Goal: Task Accomplishment & Management: Manage account settings

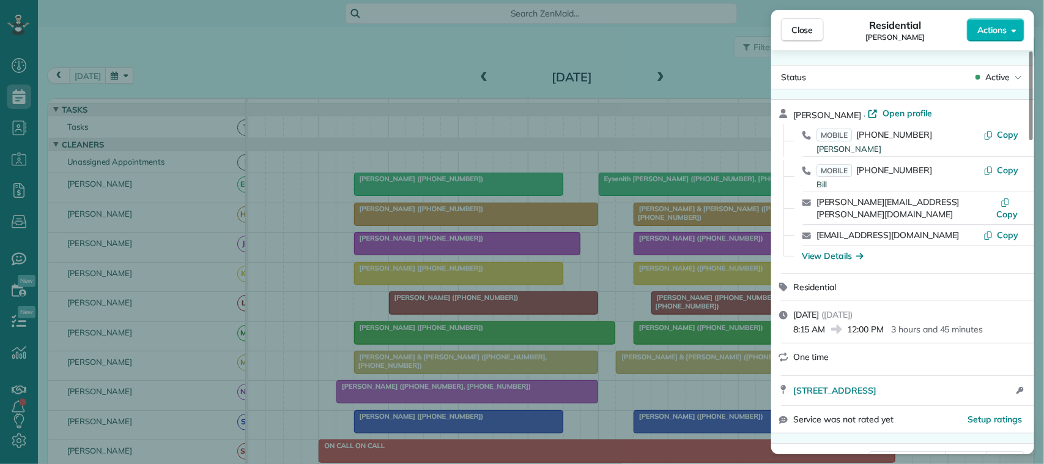
scroll to position [459, 0]
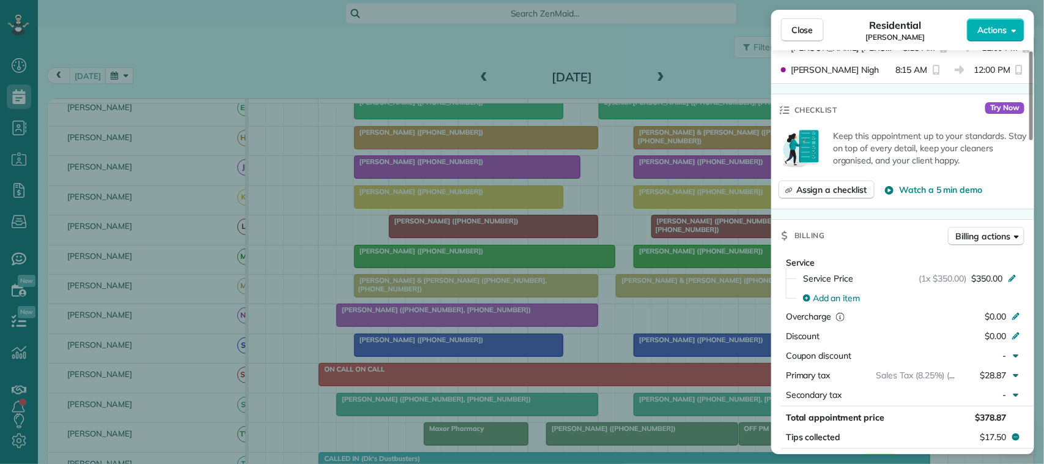
click at [772, 23] on div "Close Residential [PERSON_NAME] Actions" at bounding box center [902, 30] width 263 height 40
click at [784, 29] on button "Close" at bounding box center [802, 29] width 43 height 23
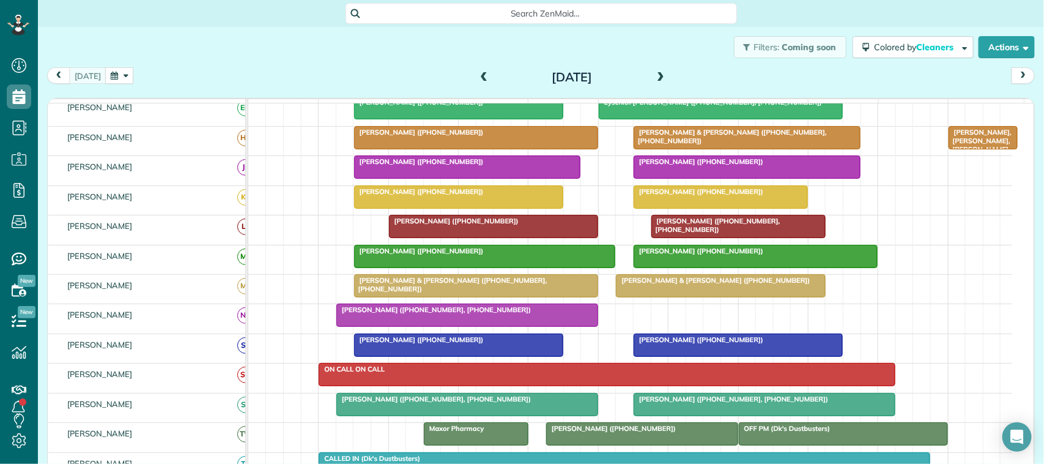
click at [322, 51] on div "Filters: Coming soon Colored by Cleaners Color by Cleaner Color by Team Color b…" at bounding box center [541, 47] width 1006 height 40
click at [379, 326] on div at bounding box center [467, 315] width 261 height 22
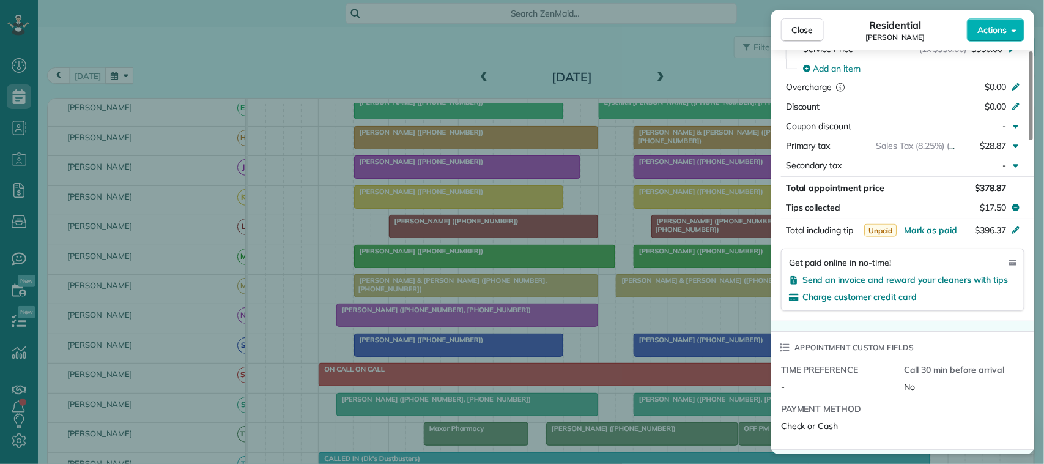
scroll to position [535, 0]
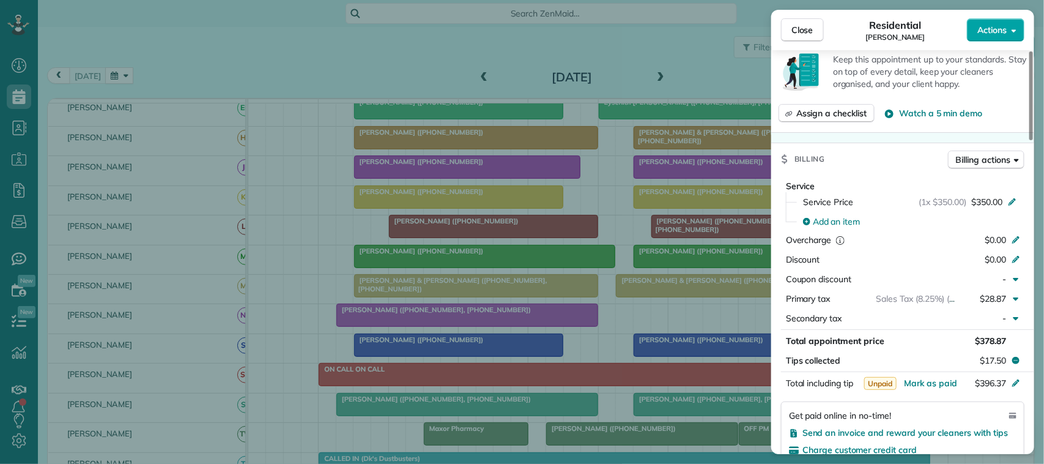
click at [977, 39] on button "Actions" at bounding box center [996, 29] width 58 height 23
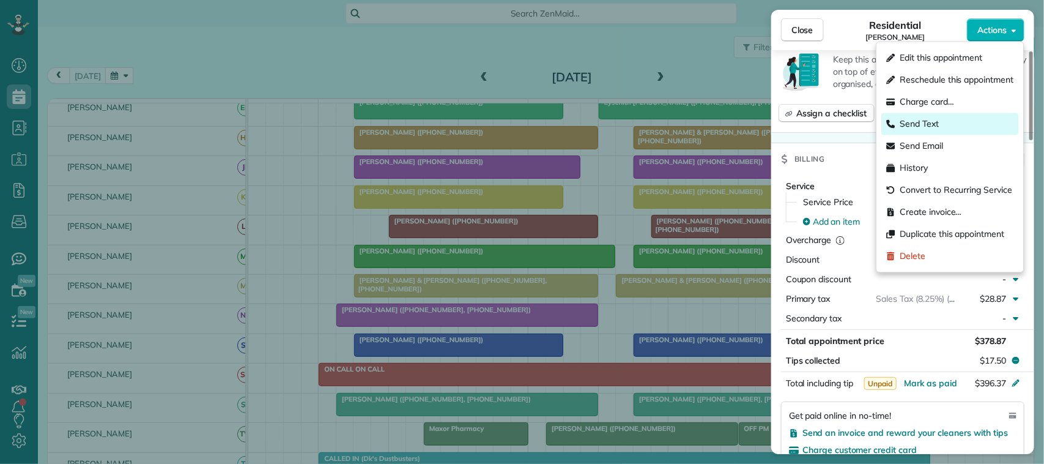
click at [951, 122] on div "Send Text" at bounding box center [950, 124] width 137 height 22
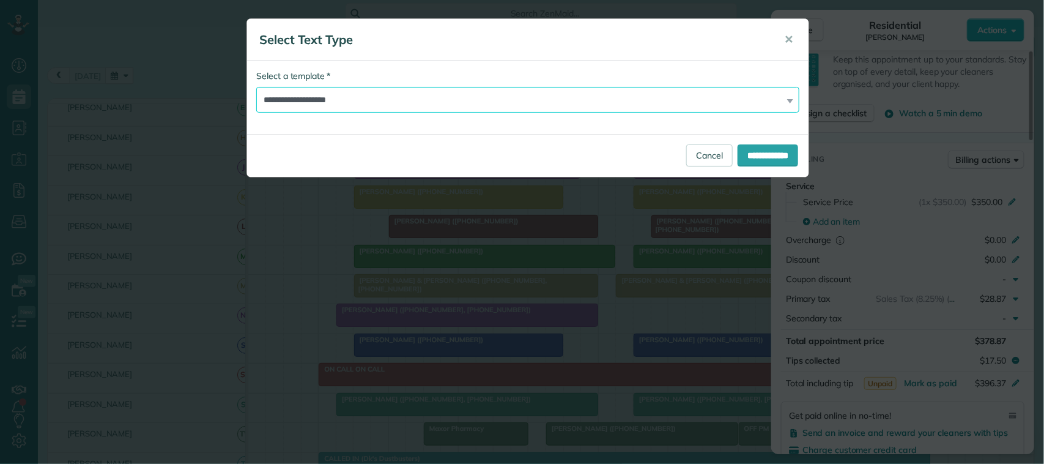
click at [523, 103] on select "**********" at bounding box center [527, 100] width 543 height 26
click at [256, 87] on select "**********" at bounding box center [527, 100] width 543 height 26
click at [759, 154] on input "**********" at bounding box center [768, 155] width 61 height 22
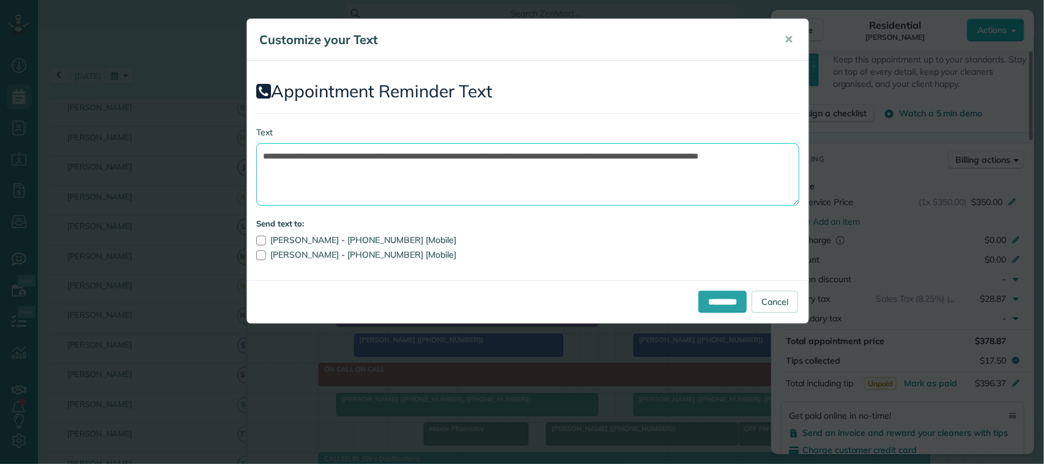
drag, startPoint x: 558, startPoint y: 169, endPoint x: 529, endPoint y: 154, distance: 32.6
click at [529, 154] on textarea "**********" at bounding box center [527, 174] width 543 height 62
drag, startPoint x: 460, startPoint y: 155, endPoint x: 337, endPoint y: 151, distance: 123.0
click at [337, 151] on textarea "**********" at bounding box center [527, 174] width 543 height 62
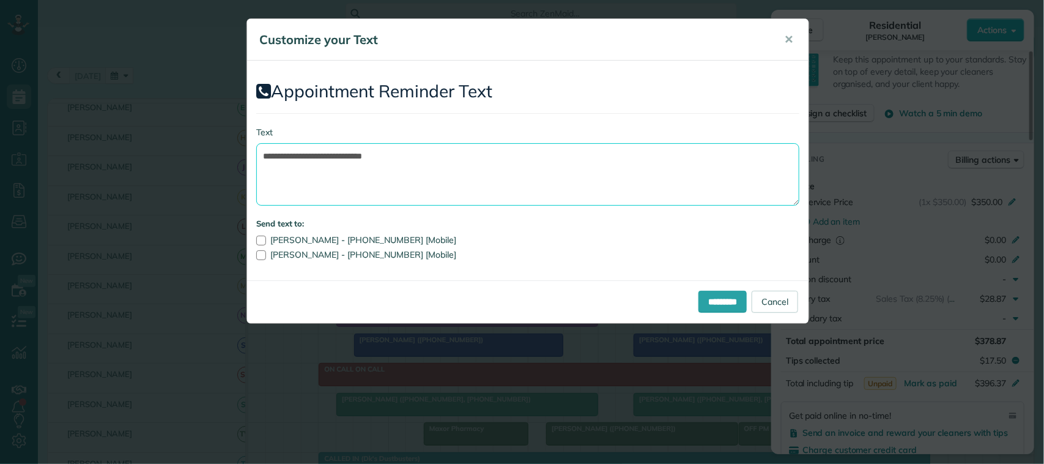
click at [436, 155] on textarea "**********" at bounding box center [527, 174] width 543 height 62
type textarea "**********"
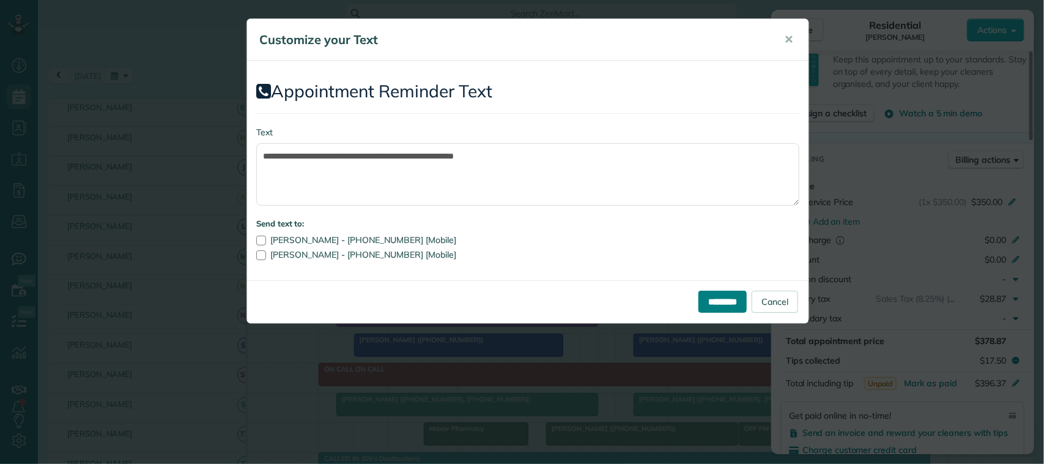
click at [699, 292] on input "*********" at bounding box center [723, 302] width 48 height 22
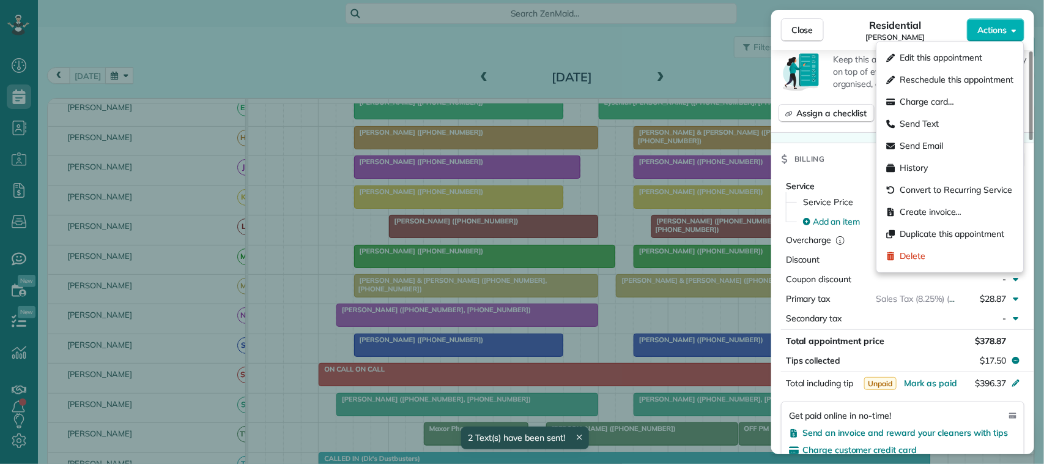
click at [987, 32] on span "Actions" at bounding box center [992, 30] width 29 height 12
click at [961, 105] on div "Charge card…" at bounding box center [950, 102] width 137 height 22
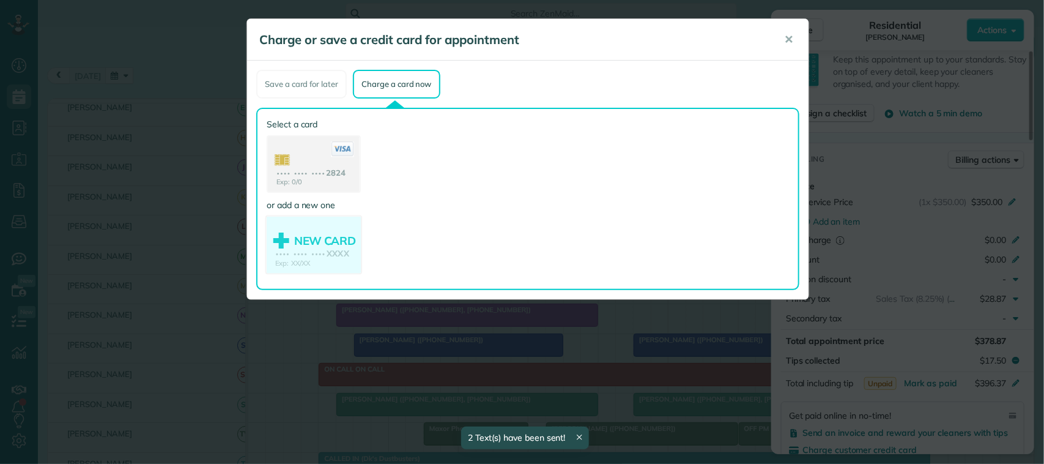
click at [335, 228] on use at bounding box center [314, 246] width 94 height 59
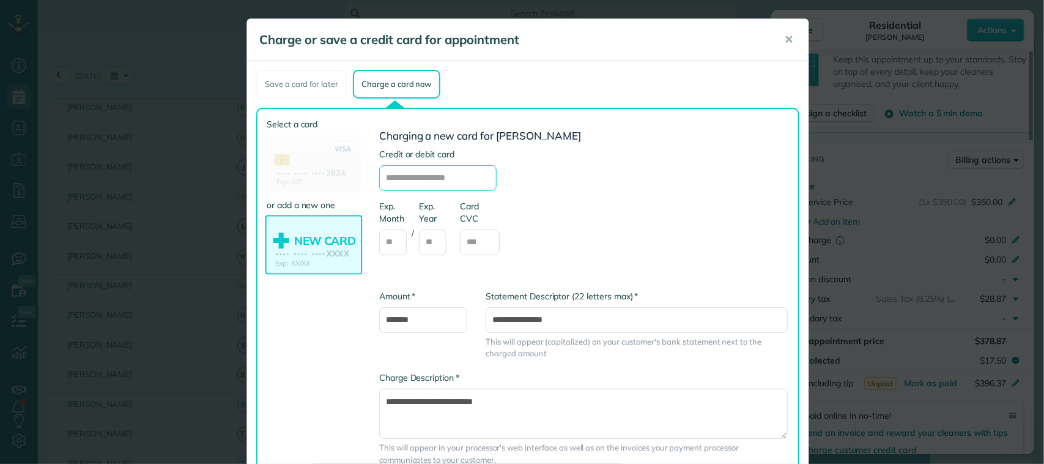
click at [440, 173] on input "text" at bounding box center [437, 178] width 117 height 26
type input "**********"
type input "**"
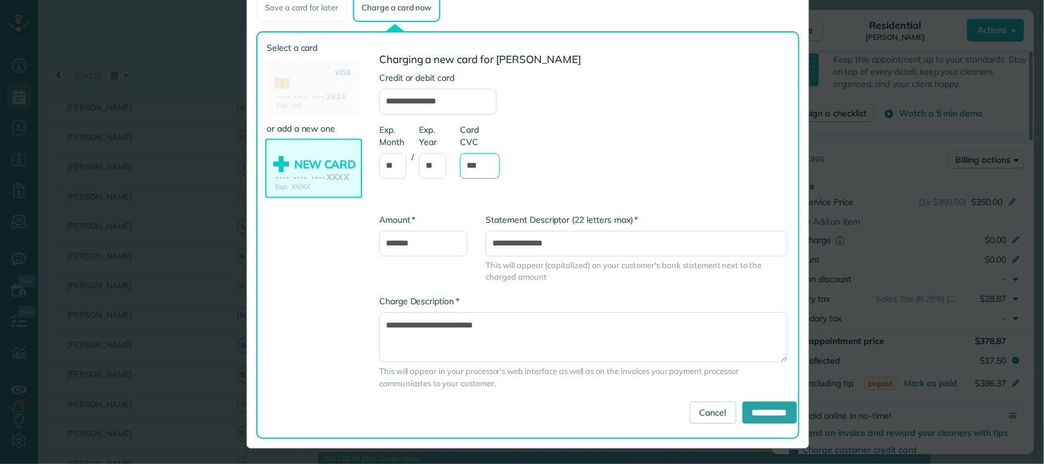
scroll to position [77, 0]
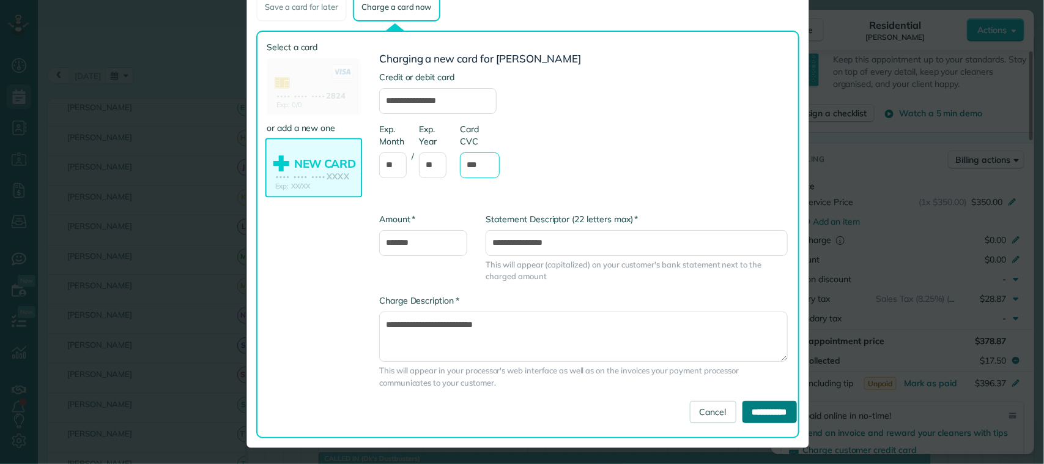
type input "***"
click at [770, 407] on input "**********" at bounding box center [770, 412] width 54 height 22
type input "**********"
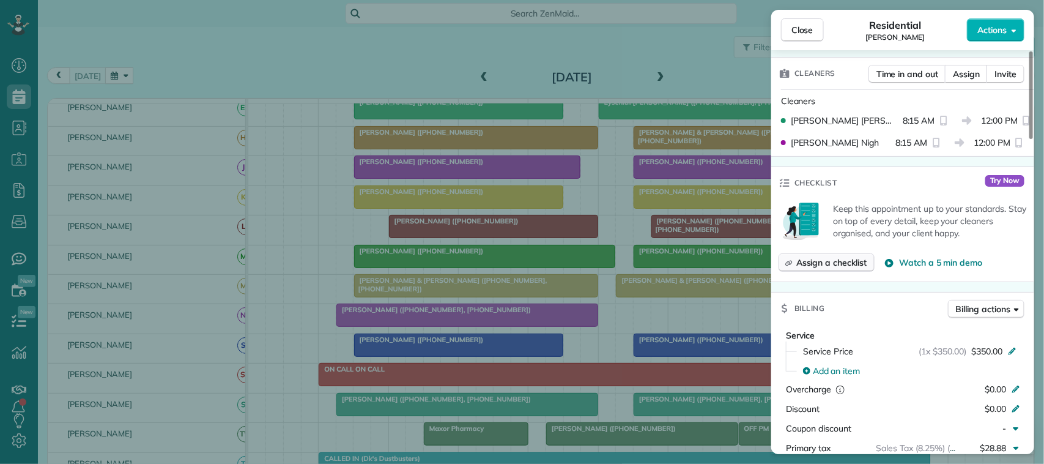
scroll to position [0, 0]
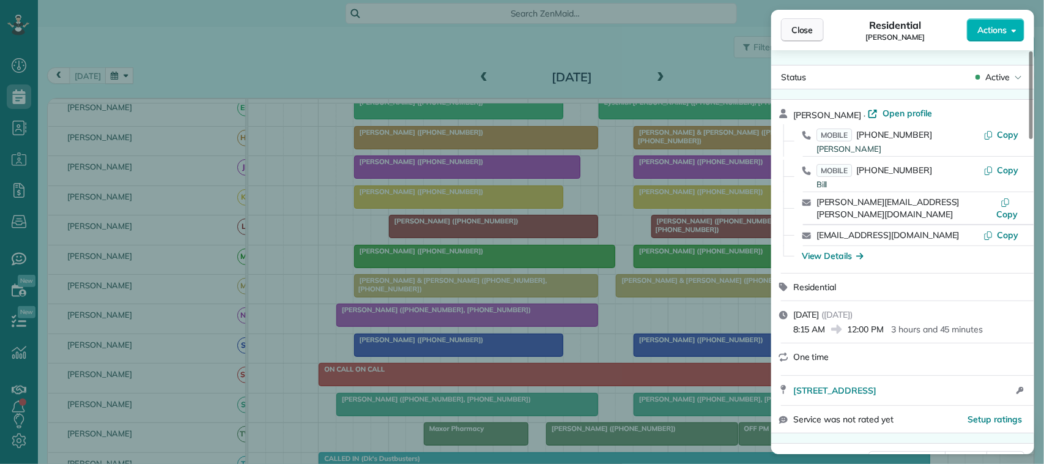
click at [797, 26] on span "Close" at bounding box center [803, 30] width 22 height 12
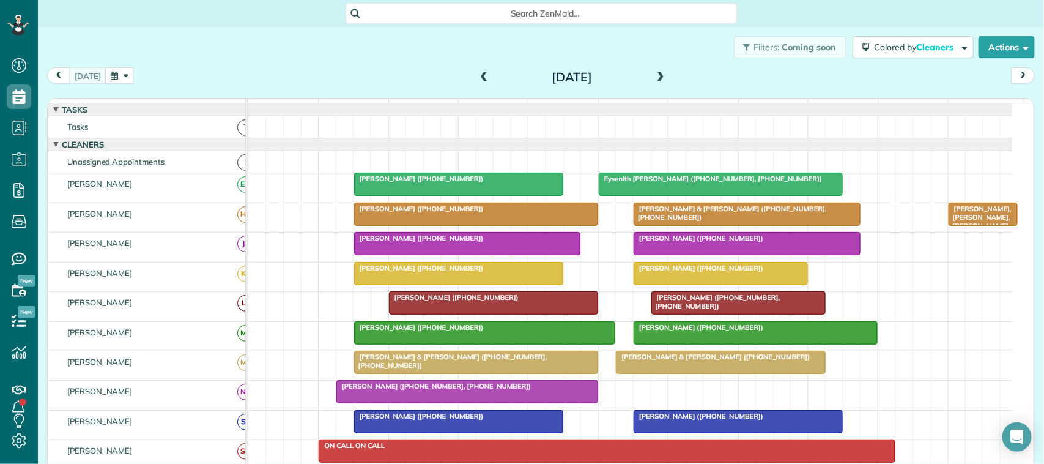
click at [359, 67] on div "[DATE] [DATE]" at bounding box center [541, 78] width 988 height 23
click at [111, 75] on button "button" at bounding box center [119, 75] width 28 height 17
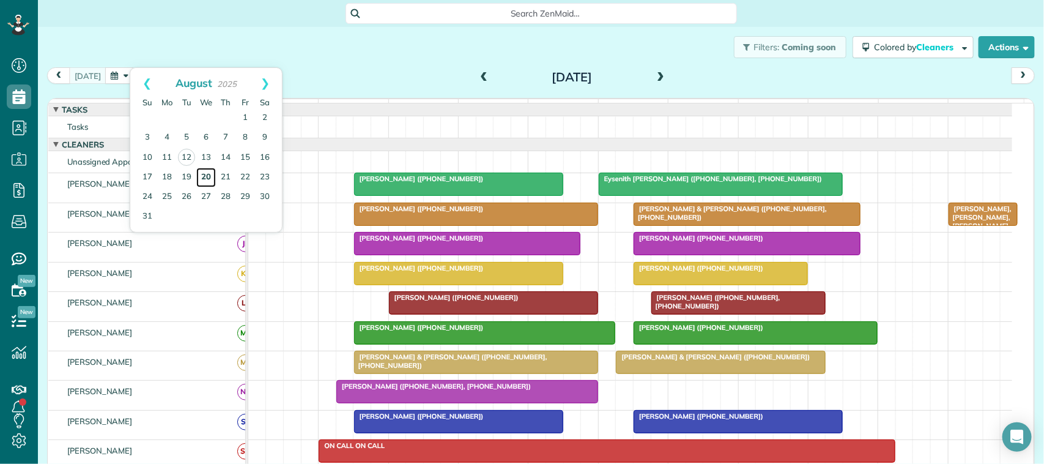
click at [207, 175] on link "20" at bounding box center [206, 178] width 20 height 20
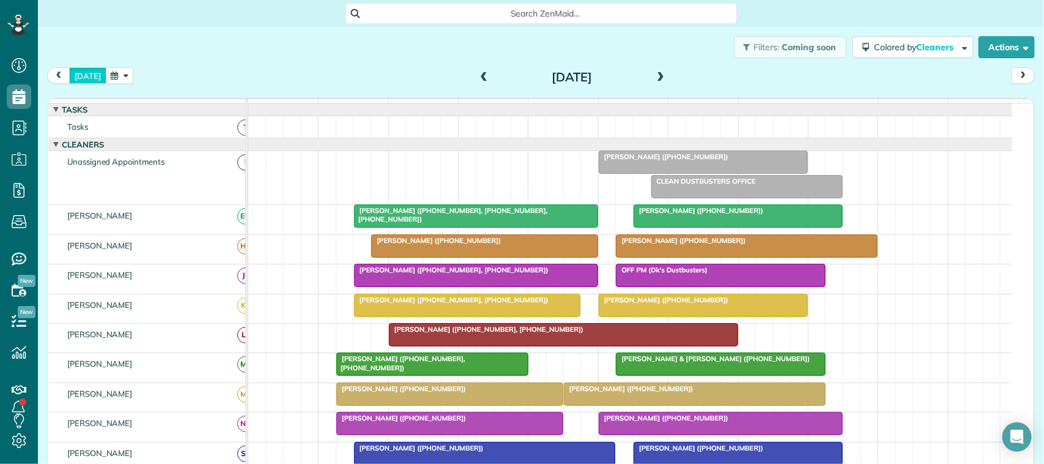
click at [95, 78] on button "[DATE]" at bounding box center [87, 75] width 37 height 17
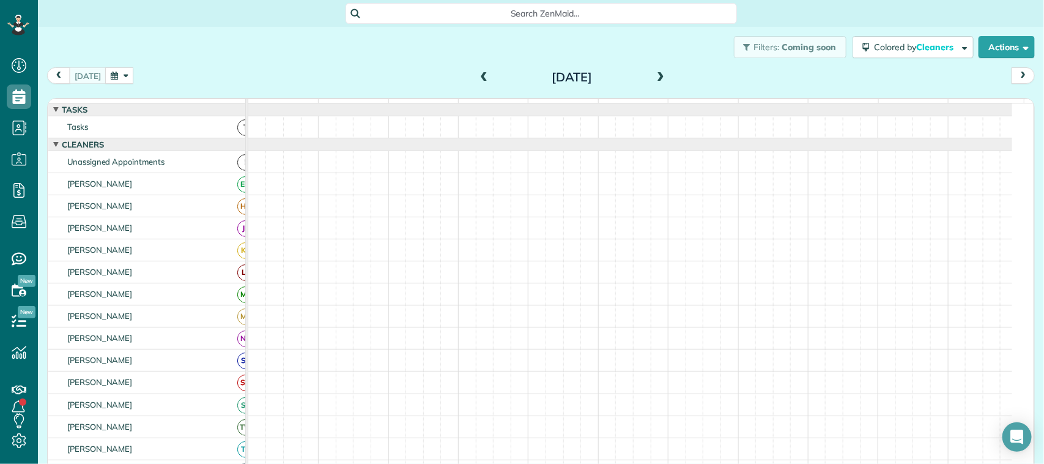
click at [113, 80] on button "button" at bounding box center [119, 75] width 28 height 17
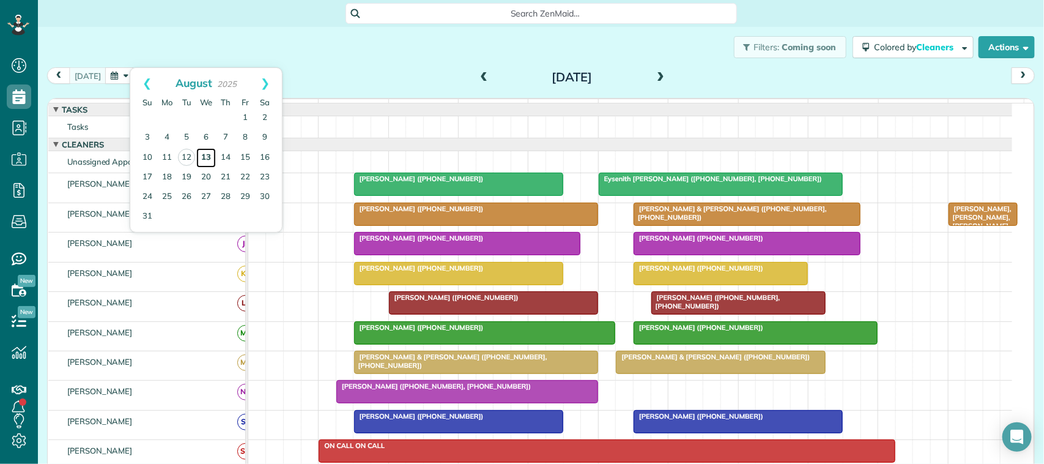
click at [206, 158] on link "13" at bounding box center [206, 158] width 20 height 20
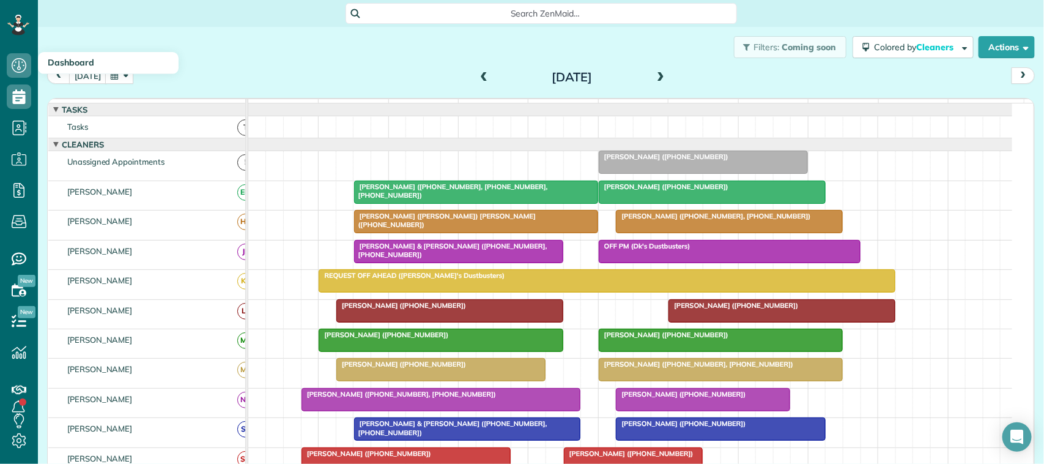
click at [118, 71] on h3 "Dashboard" at bounding box center [108, 63] width 141 height 22
click at [127, 80] on button "button" at bounding box center [119, 75] width 28 height 17
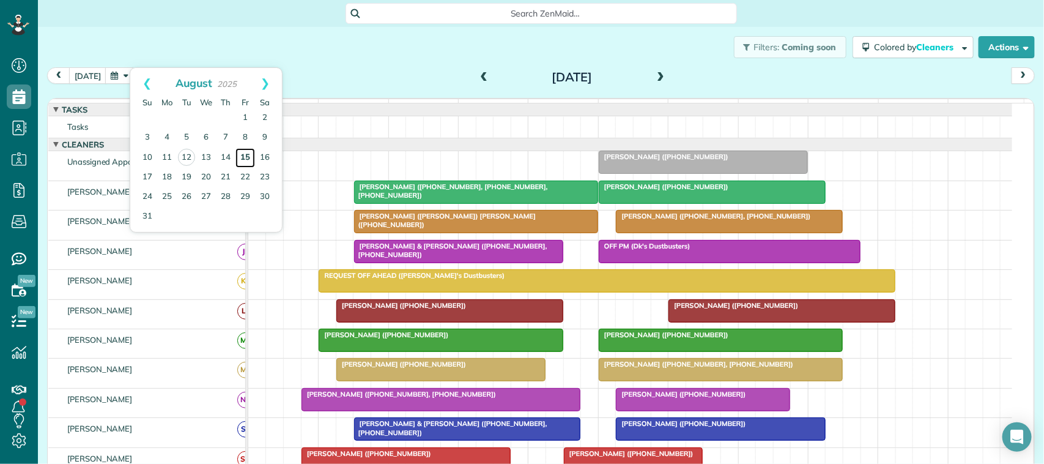
click at [245, 155] on link "15" at bounding box center [246, 158] width 20 height 20
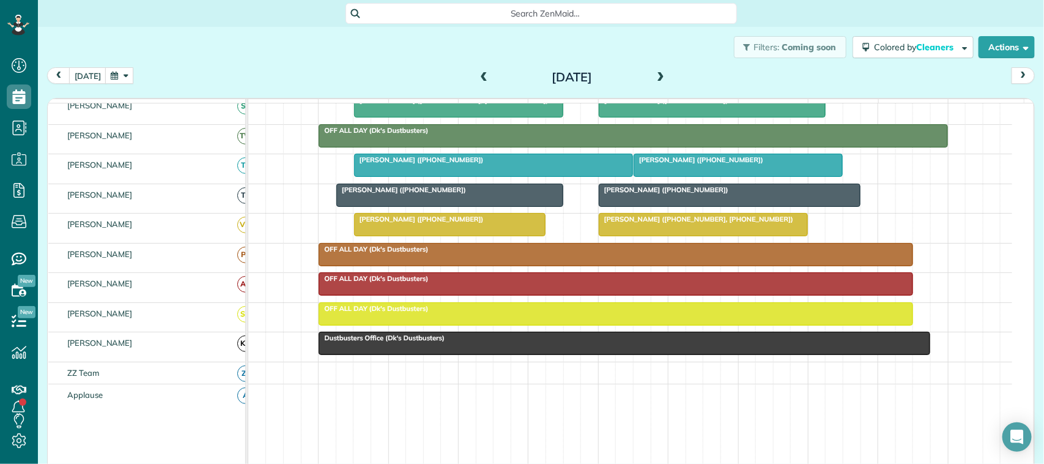
click at [115, 75] on button "button" at bounding box center [119, 75] width 28 height 17
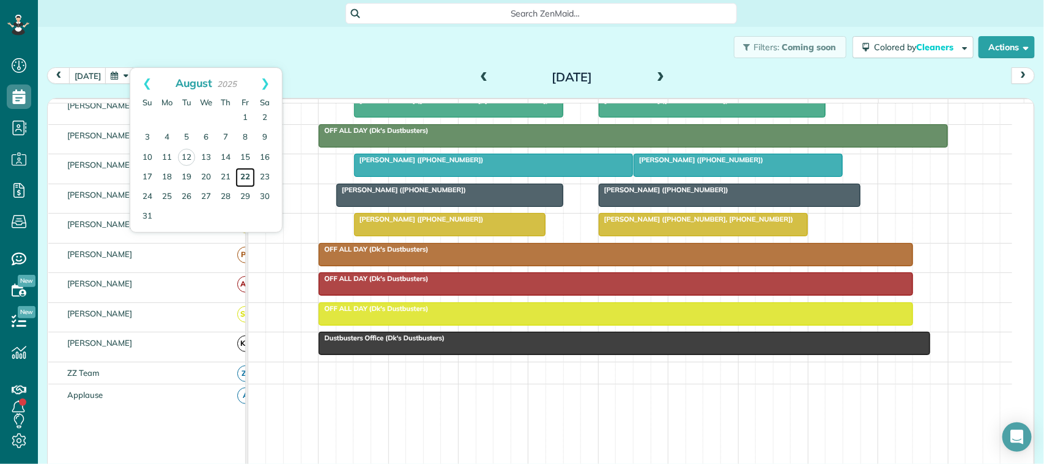
click at [248, 173] on link "22" at bounding box center [246, 178] width 20 height 20
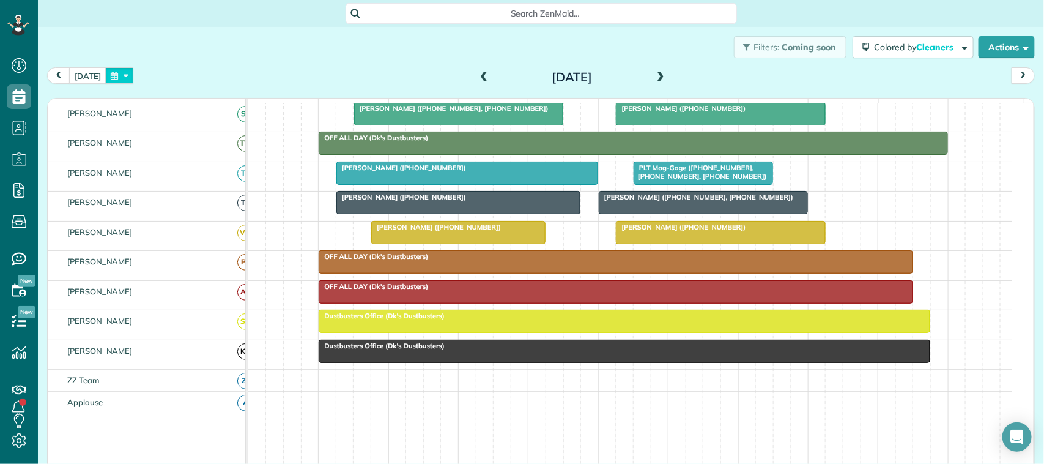
drag, startPoint x: 121, startPoint y: 73, endPoint x: 126, endPoint y: 86, distance: 13.2
click at [121, 73] on button "button" at bounding box center [119, 75] width 28 height 17
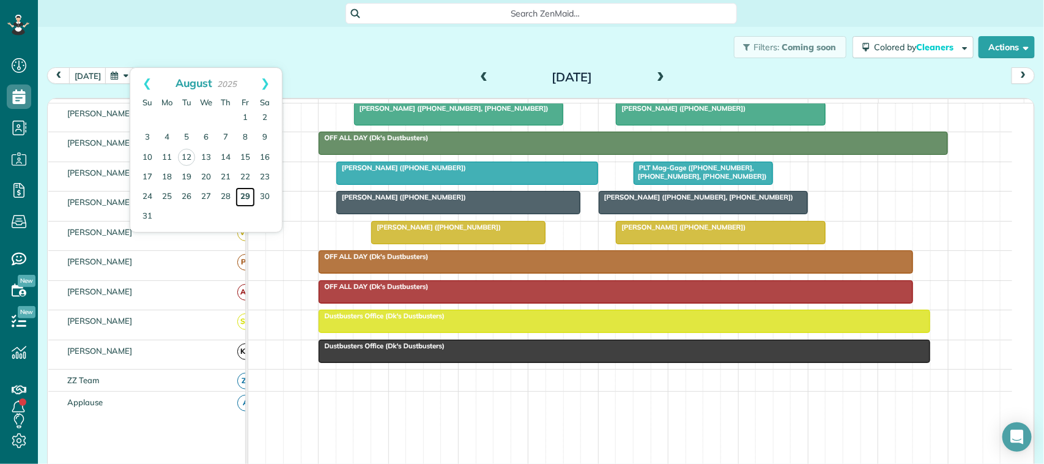
click at [242, 200] on link "29" at bounding box center [246, 197] width 20 height 20
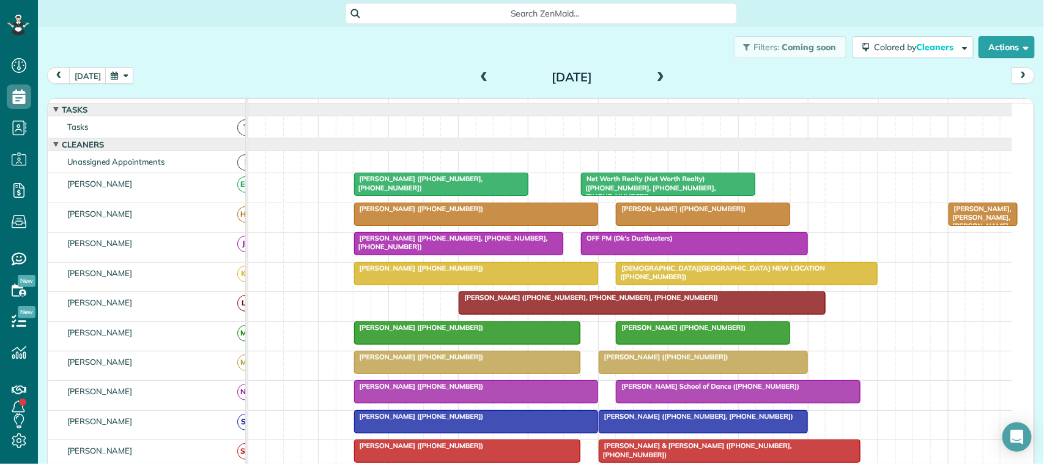
click at [279, 80] on div "[DATE] [DATE]" at bounding box center [541, 78] width 988 height 23
click at [98, 72] on button "[DATE]" at bounding box center [87, 75] width 37 height 17
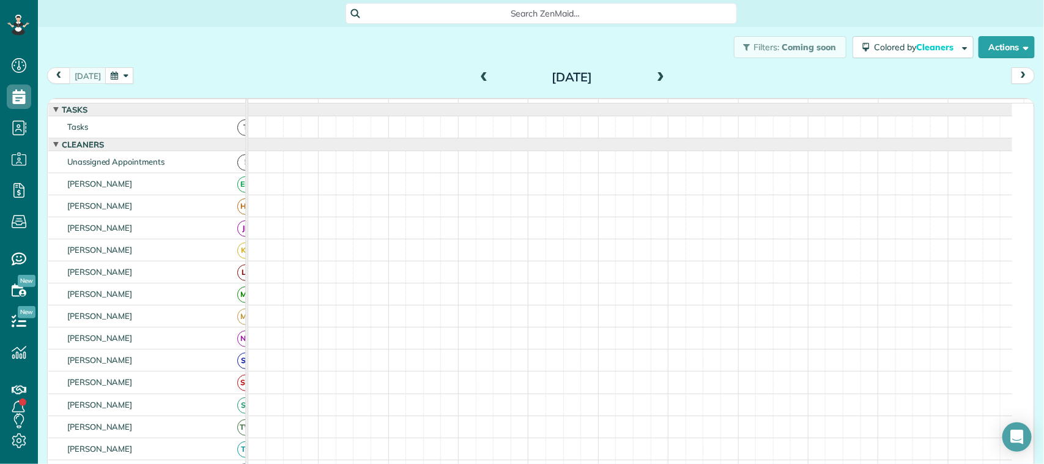
drag, startPoint x: 110, startPoint y: 72, endPoint x: 122, endPoint y: 84, distance: 17.3
click at [110, 71] on button "button" at bounding box center [119, 75] width 28 height 17
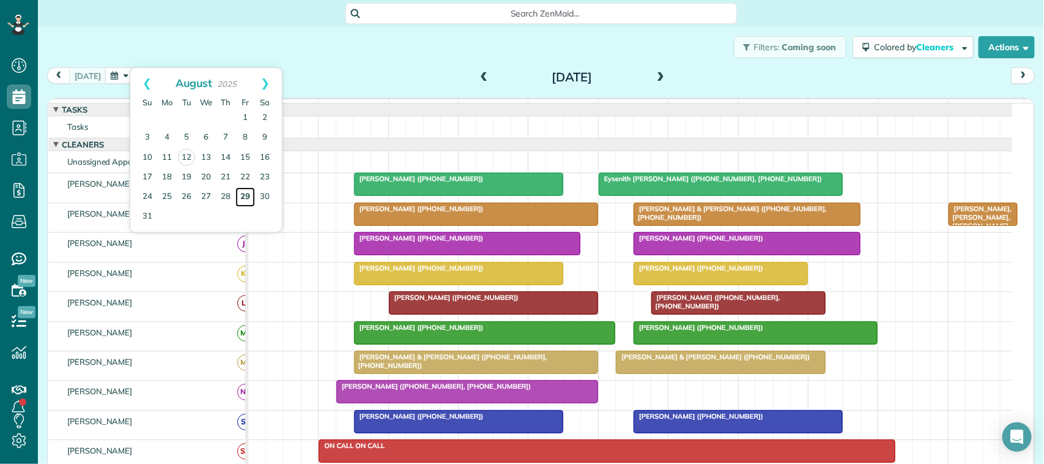
click at [251, 198] on link "29" at bounding box center [246, 197] width 20 height 20
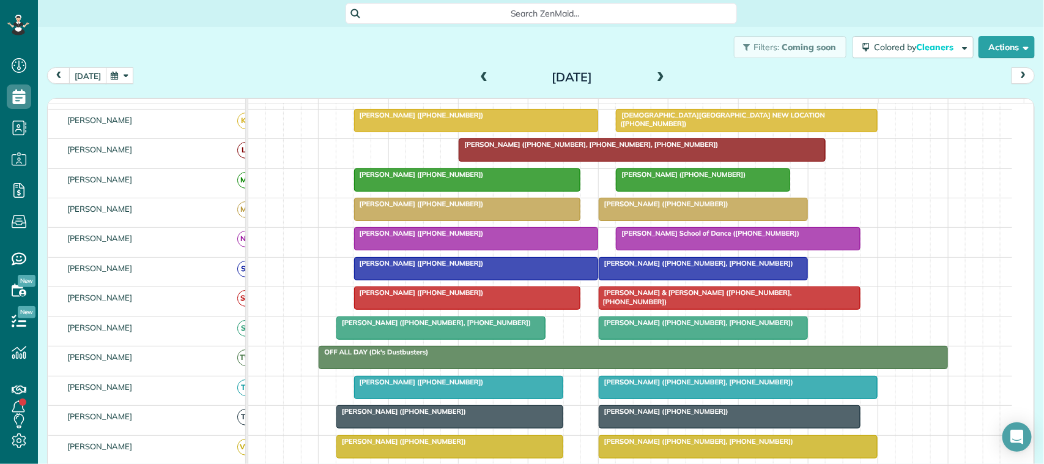
click at [90, 73] on button "[DATE]" at bounding box center [87, 75] width 37 height 17
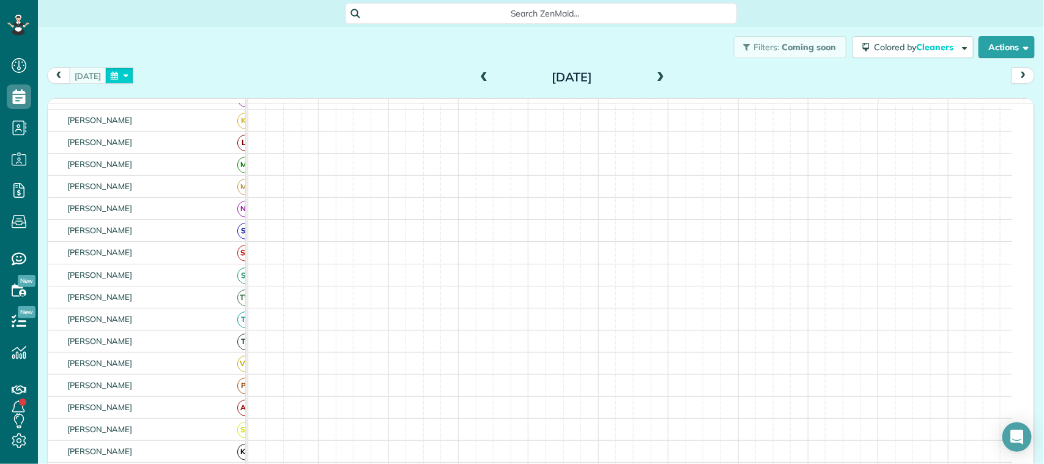
click at [124, 75] on button "button" at bounding box center [119, 75] width 28 height 17
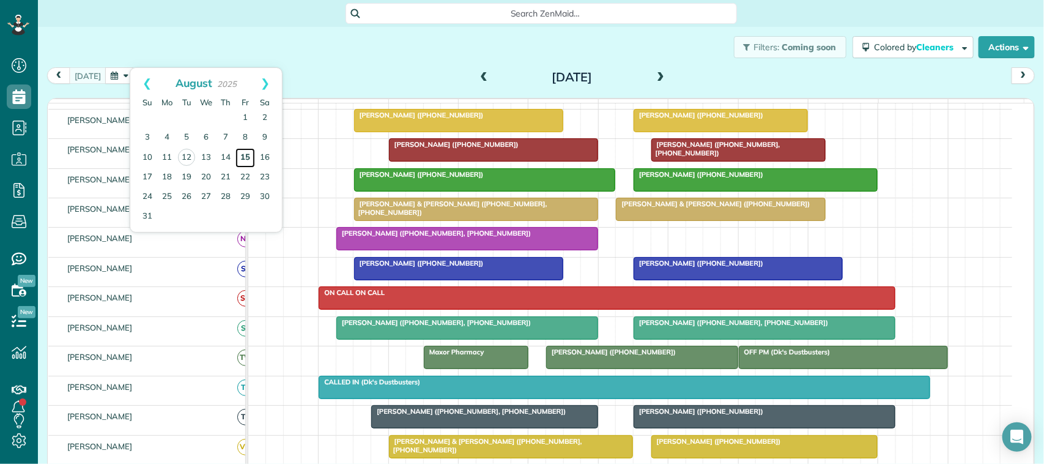
click at [243, 160] on link "15" at bounding box center [246, 158] width 20 height 20
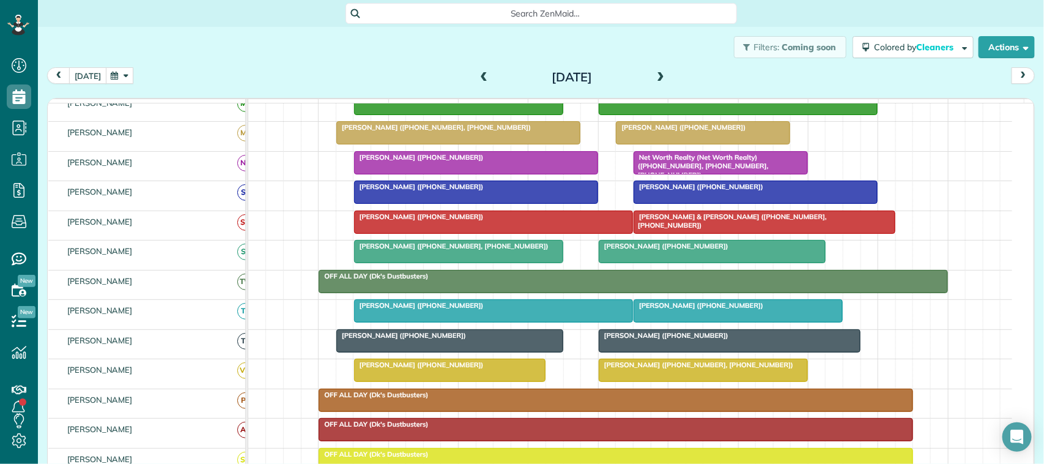
click at [95, 74] on button "[DATE]" at bounding box center [87, 75] width 37 height 17
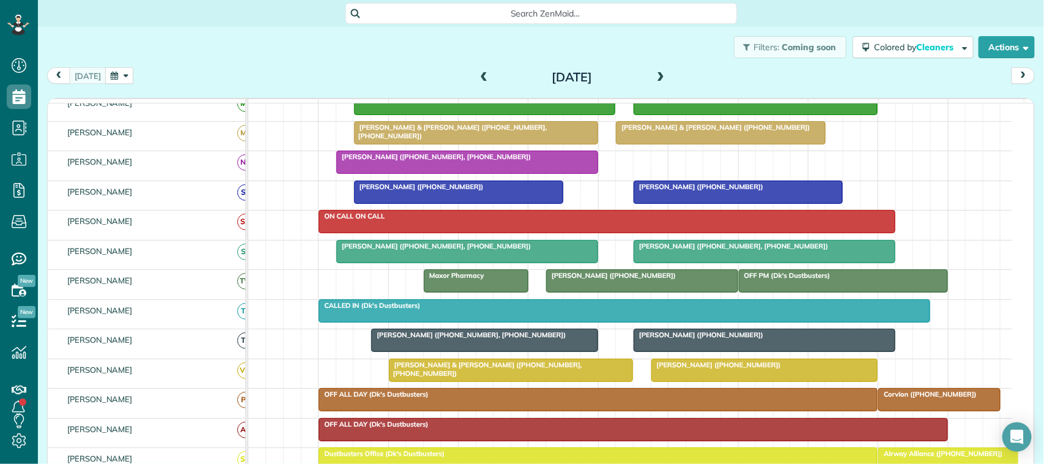
click at [121, 65] on div "Filters: Coming soon Colored by Cleaners Color by Cleaner Color by Team Color b…" at bounding box center [541, 47] width 1006 height 40
click at [122, 77] on button "button" at bounding box center [119, 75] width 28 height 17
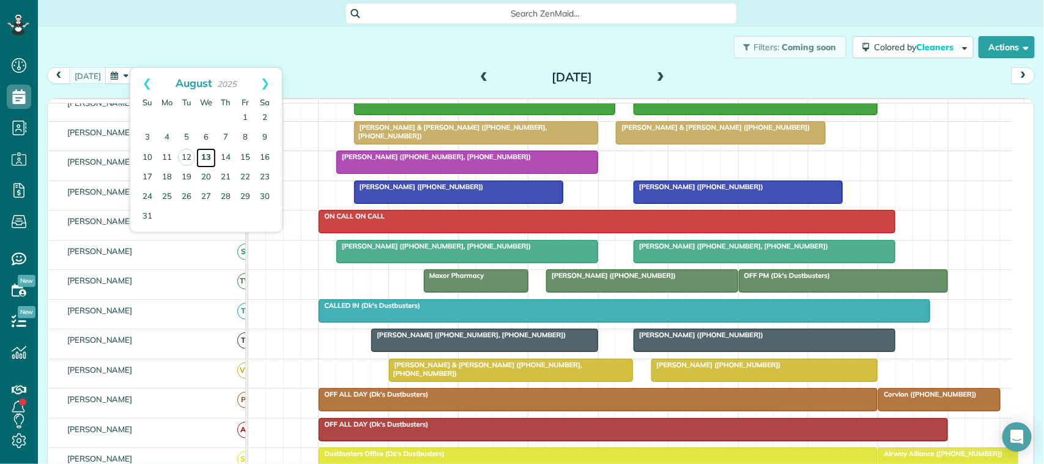
click at [207, 160] on link "13" at bounding box center [206, 158] width 20 height 20
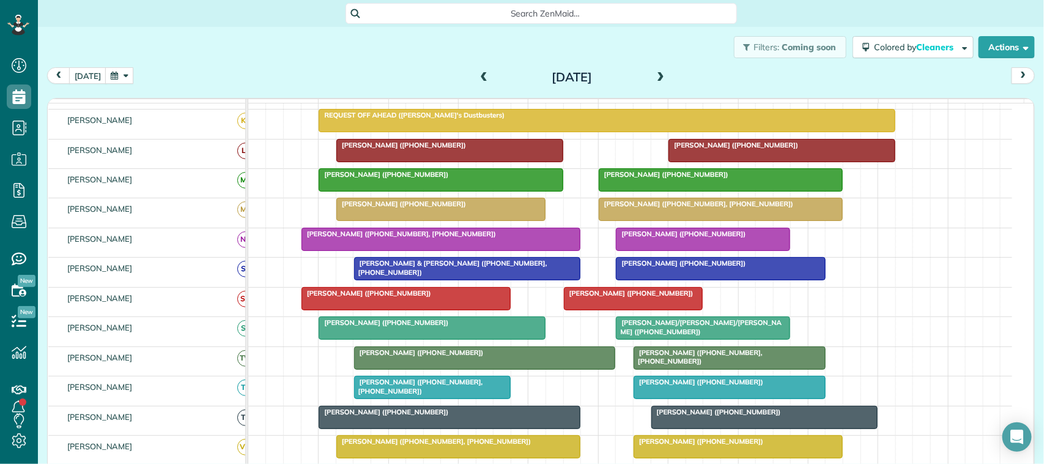
click at [656, 78] on span at bounding box center [660, 77] width 13 height 11
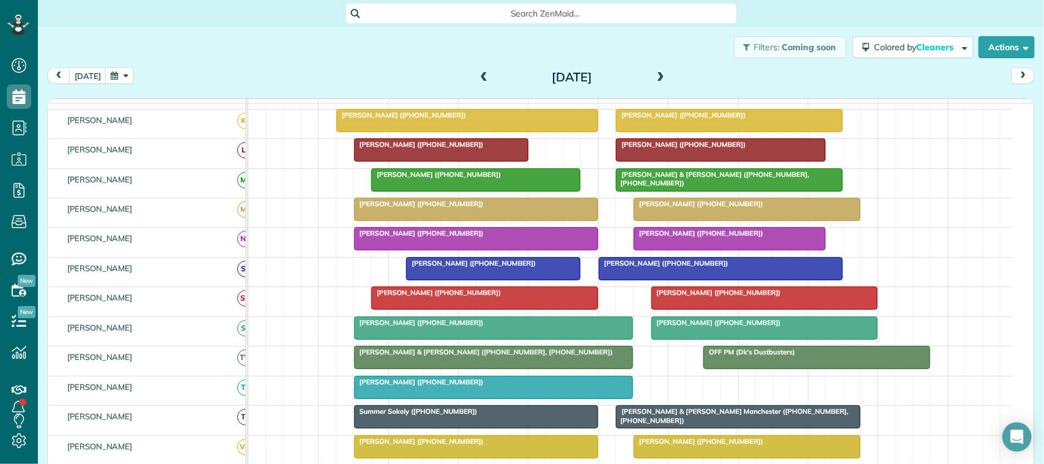
click at [654, 81] on span at bounding box center [660, 77] width 13 height 11
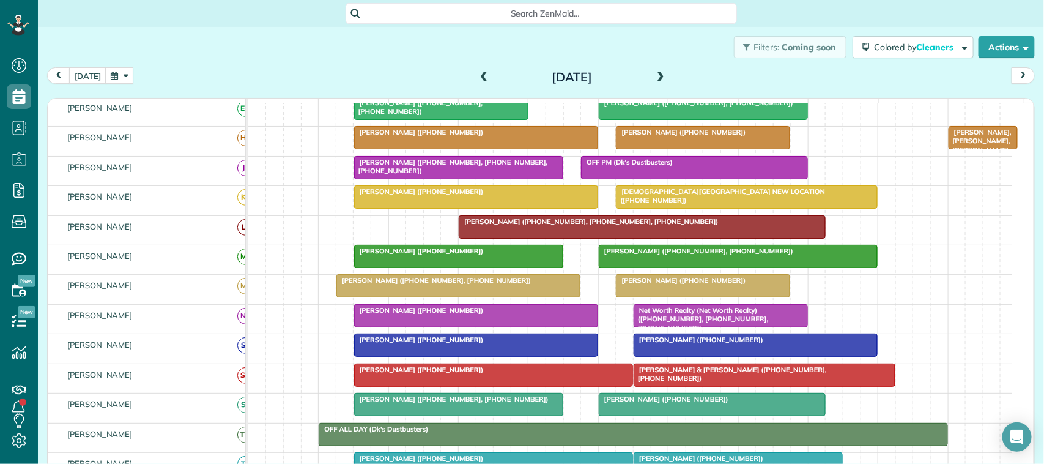
click at [111, 78] on button "button" at bounding box center [119, 75] width 28 height 17
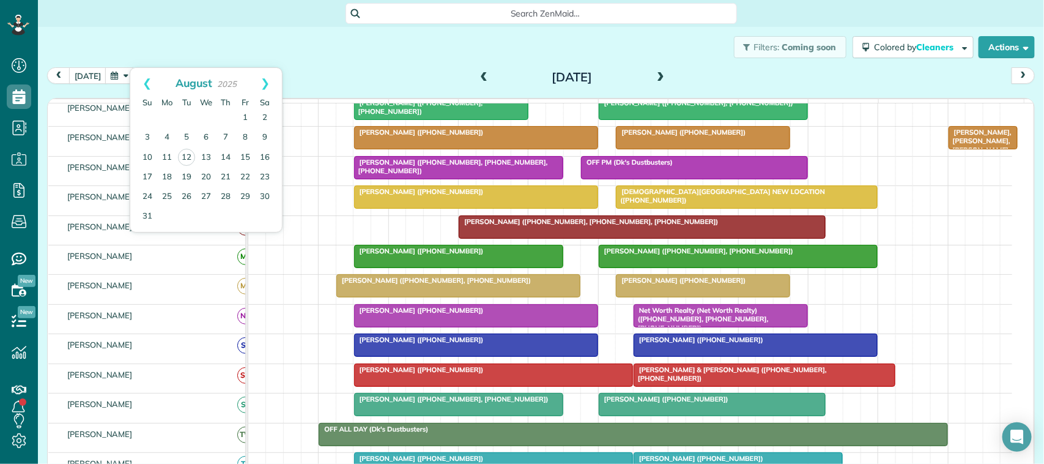
click at [310, 83] on div "[DATE] [DATE]" at bounding box center [541, 78] width 988 height 23
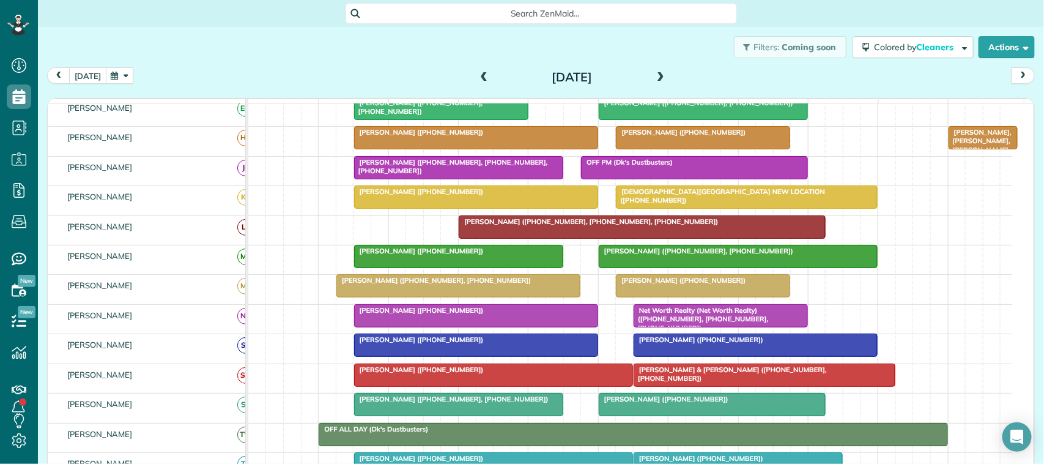
click at [81, 76] on button "[DATE]" at bounding box center [87, 75] width 37 height 17
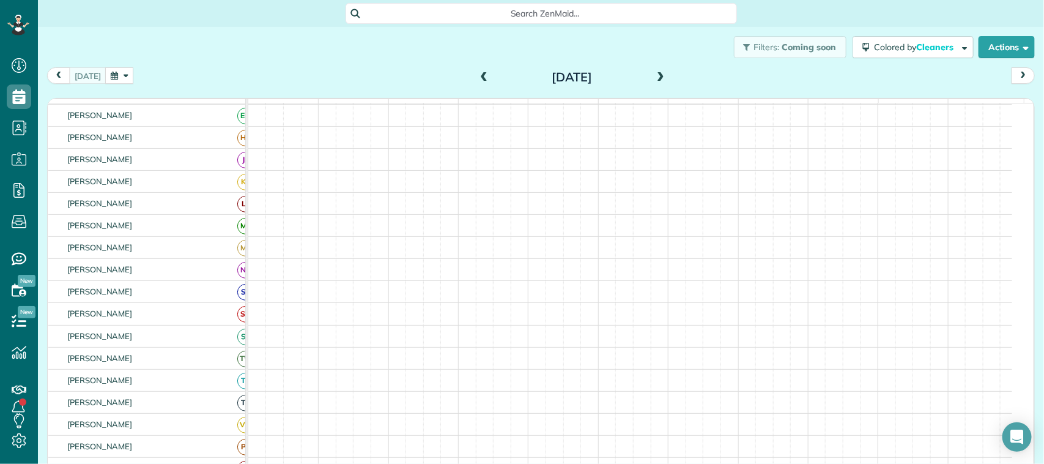
click at [112, 72] on button "button" at bounding box center [119, 75] width 28 height 17
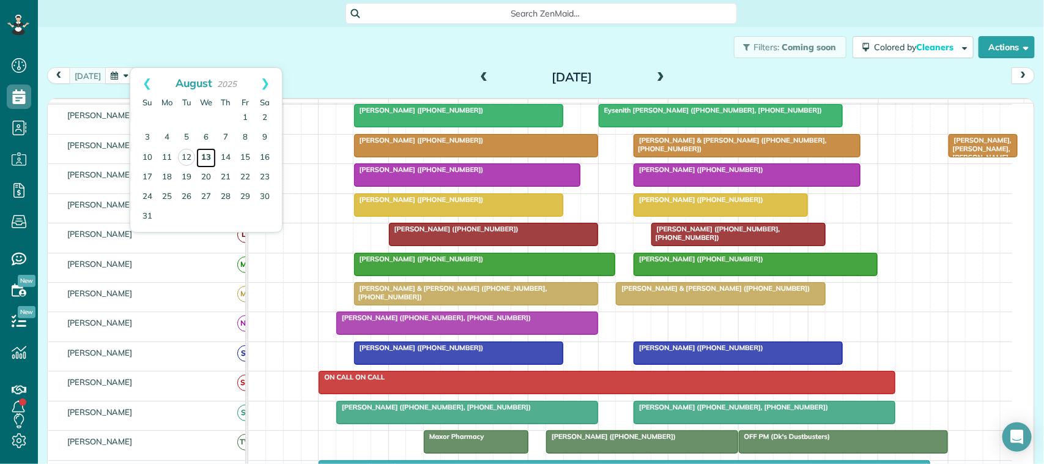
click at [209, 154] on link "13" at bounding box center [206, 158] width 20 height 20
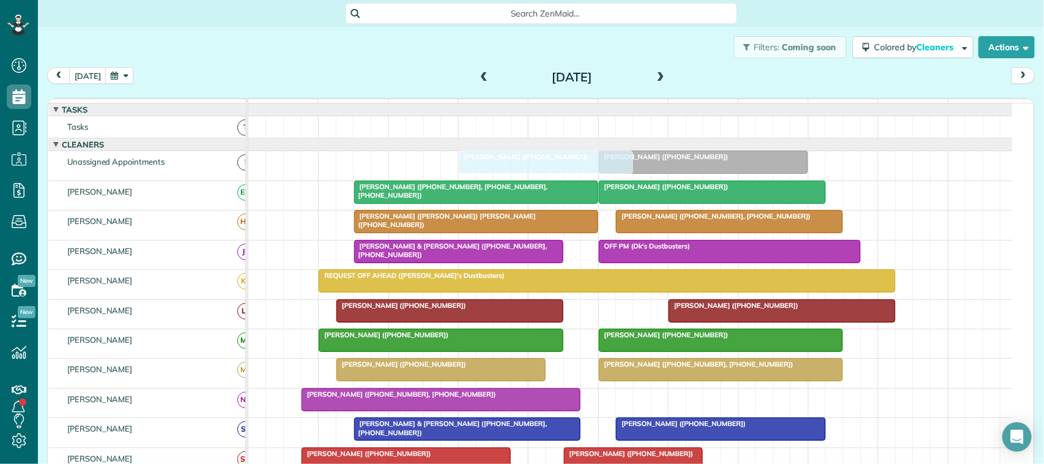
drag, startPoint x: 652, startPoint y: 332, endPoint x: 515, endPoint y: 163, distance: 217.5
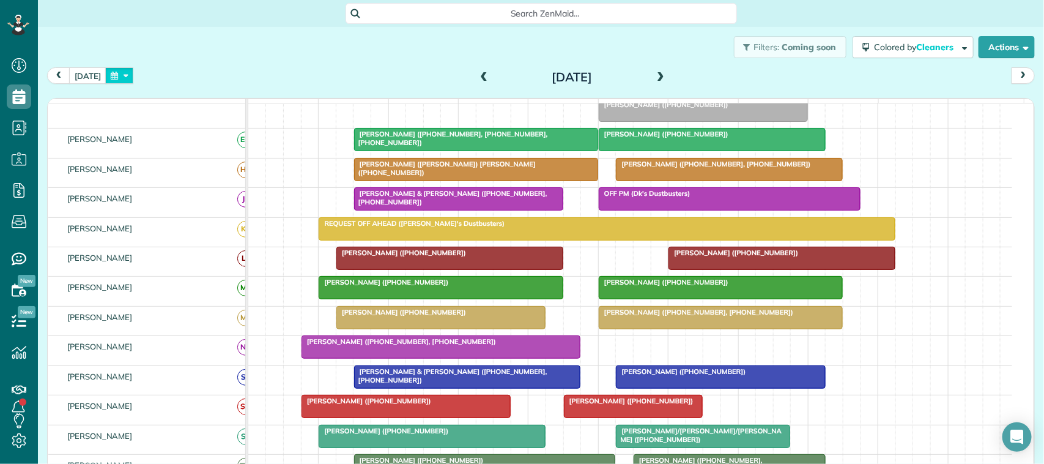
click at [115, 69] on button "button" at bounding box center [119, 75] width 28 height 17
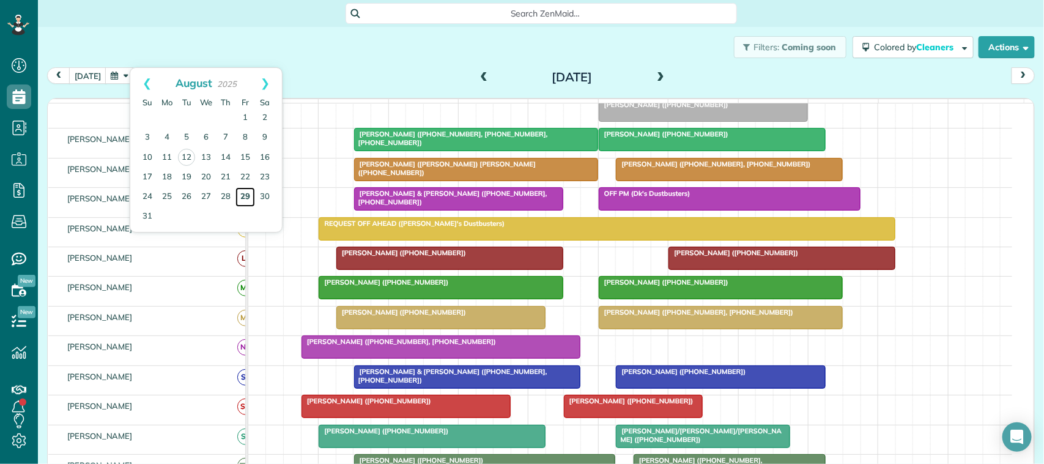
click at [242, 196] on link "29" at bounding box center [246, 197] width 20 height 20
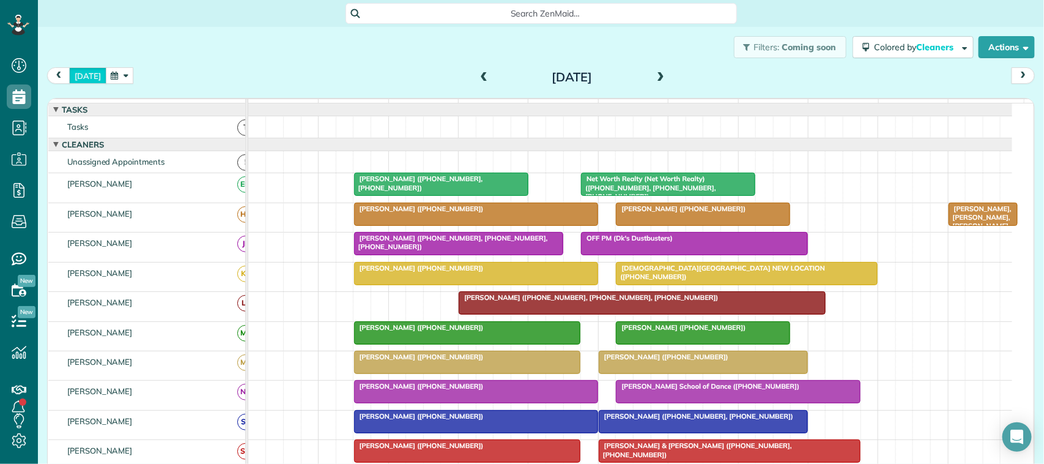
click at [87, 70] on button "[DATE]" at bounding box center [87, 75] width 37 height 17
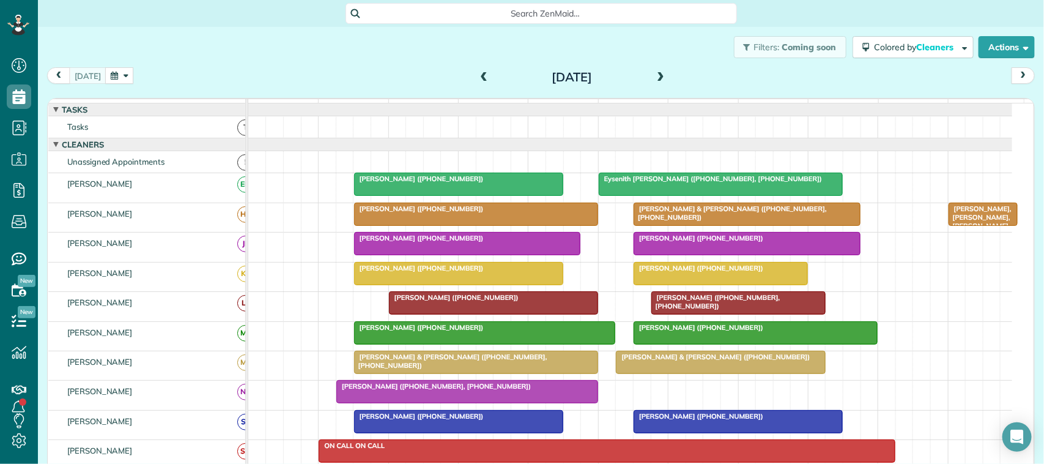
click at [335, 69] on div "[DATE] [DATE]" at bounding box center [541, 78] width 988 height 23
